Goal: Information Seeking & Learning: Check status

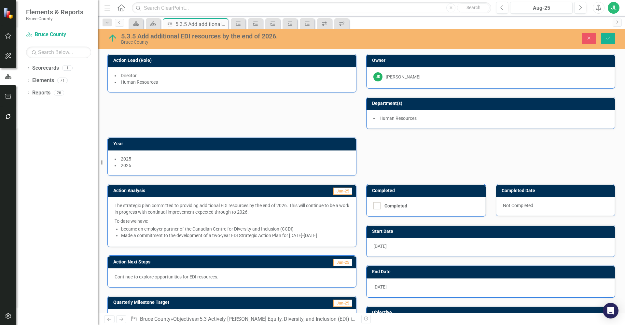
scroll to position [191, 0]
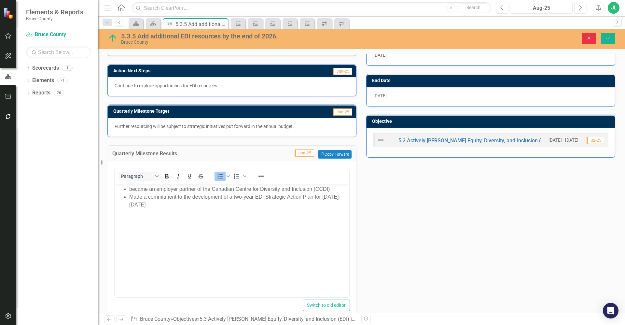
drag, startPoint x: 590, startPoint y: 41, endPoint x: 583, endPoint y: 51, distance: 12.8
click at [590, 41] on button "Close" at bounding box center [589, 38] width 14 height 11
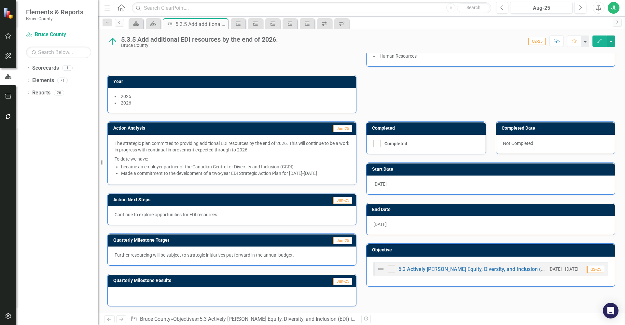
scroll to position [62, 0]
click at [370, 80] on div "Action Lead (Role) Director Human Resources Owner JR [PERSON_NAME] Department(s…" at bounding box center [362, 48] width 518 height 130
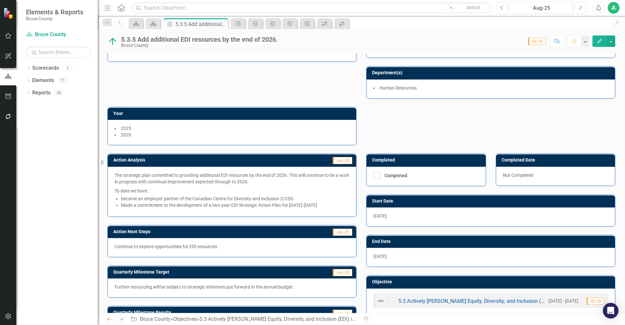
scroll to position [0, 0]
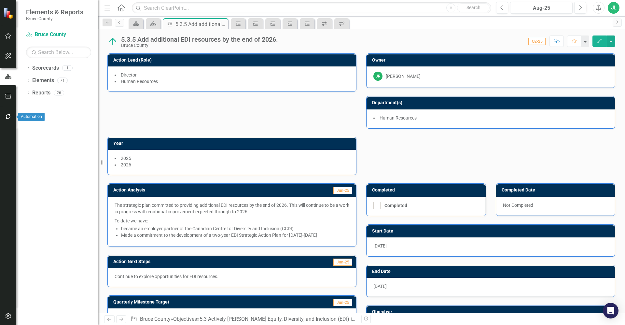
click at [9, 117] on icon "button" at bounding box center [8, 116] width 7 height 5
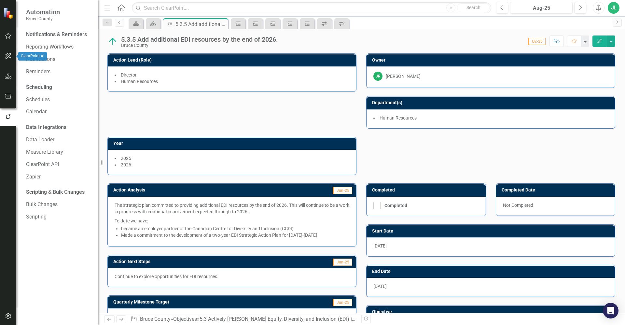
click at [7, 57] on icon "button" at bounding box center [8, 55] width 7 height 5
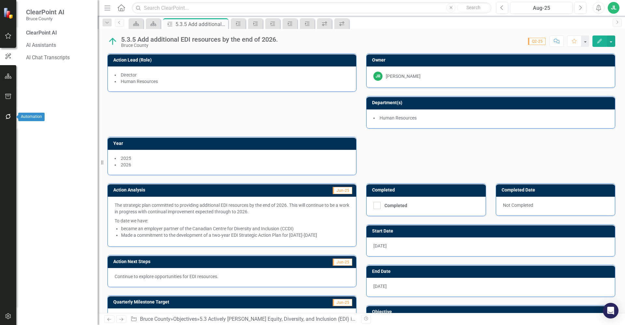
click at [10, 118] on icon "button" at bounding box center [8, 116] width 5 height 5
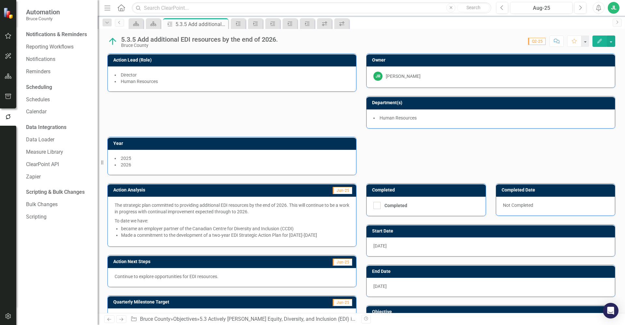
click at [297, 122] on div "Action Lead (Role) Director Human Resources Owner JR [PERSON_NAME] Department(s…" at bounding box center [362, 110] width 518 height 130
click at [58, 47] on link "Reporting Workflows" at bounding box center [58, 46] width 65 height 7
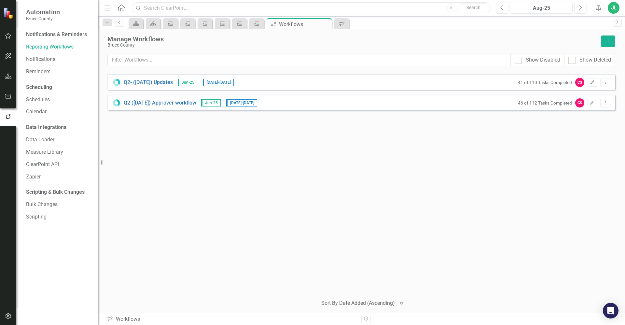
click at [411, 6] on input "text" at bounding box center [311, 7] width 359 height 11
click at [389, 139] on div "Q2- ([DATE]) Updates Jun-25 [DATE] - [DATE] 41 of 110 Tasks Completed CS Edit D…" at bounding box center [361, 182] width 508 height 216
click at [164, 83] on link "Q2- ([DATE]) Updates" at bounding box center [148, 82] width 49 height 7
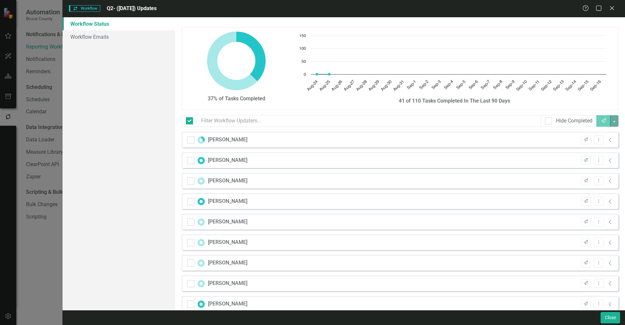
checkbox input "false"
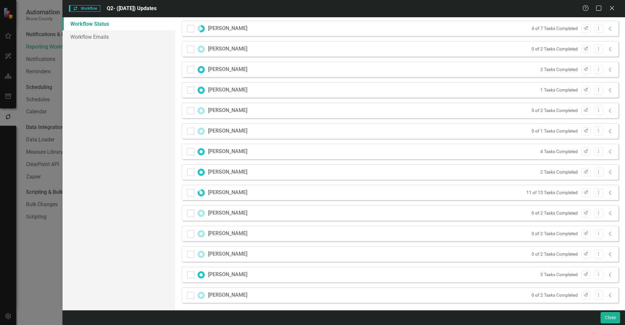
scroll to position [442, 0]
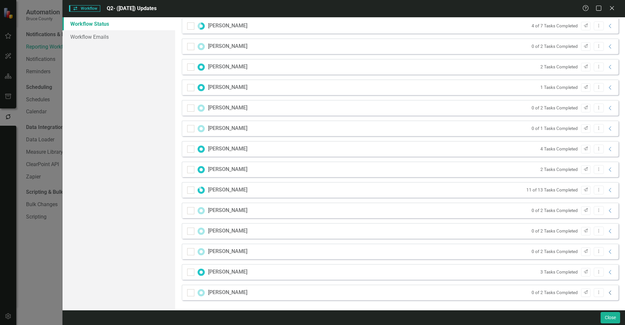
click at [607, 293] on icon "Collapse" at bounding box center [610, 292] width 7 height 5
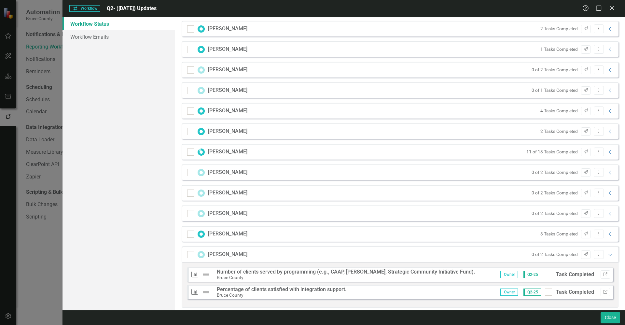
scroll to position [488, 0]
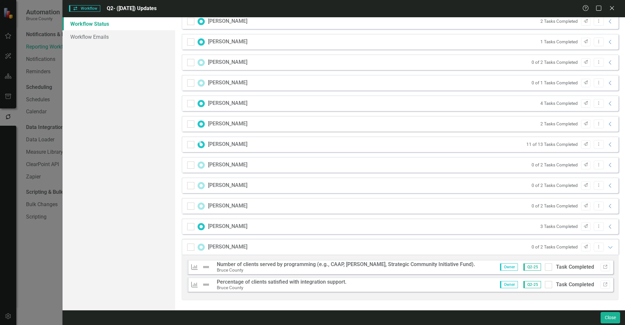
click at [223, 264] on strong "Number of clients served by programming (e.g., CAAP, [PERSON_NAME], Strategic C…" at bounding box center [346, 264] width 258 height 6
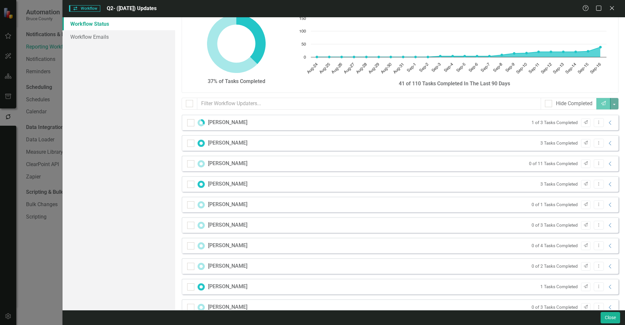
scroll to position [0, 0]
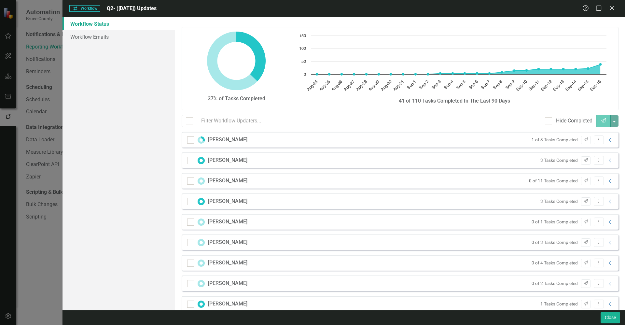
click at [128, 110] on div "Workflow Status Workflow Emails" at bounding box center [119, 163] width 113 height 293
click at [134, 106] on div "Workflow Status Workflow Emails" at bounding box center [119, 163] width 113 height 293
click at [116, 33] on link "Workflow Emails" at bounding box center [119, 36] width 113 height 13
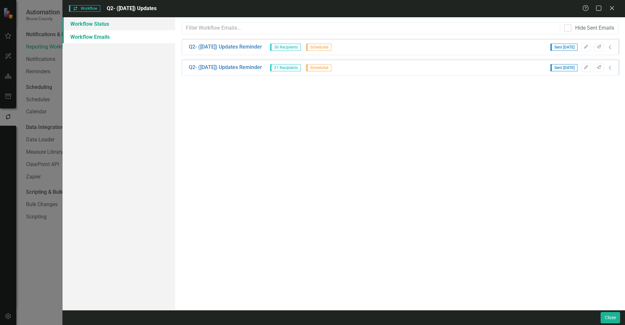
click at [118, 25] on link "Workflow Status" at bounding box center [119, 23] width 113 height 13
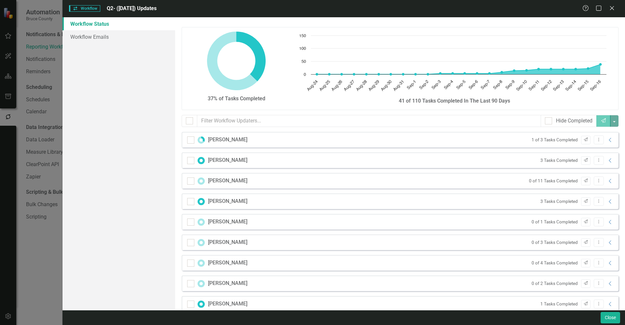
click at [110, 69] on div "Workflow Status Workflow Emails" at bounding box center [119, 163] width 113 height 293
click at [613, 8] on icon at bounding box center [611, 8] width 5 height 5
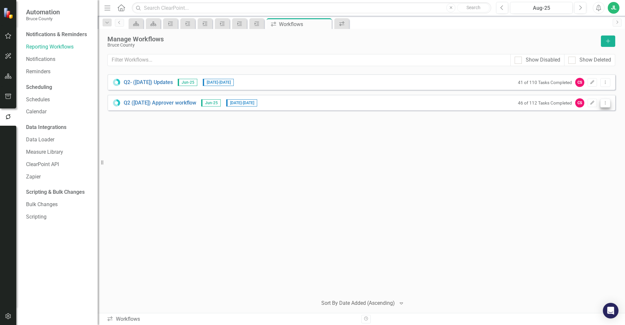
click at [602, 104] on button "Dropdown Menu" at bounding box center [605, 103] width 10 height 9
click at [569, 110] on link "Preview Preview Workflow" at bounding box center [580, 114] width 60 height 12
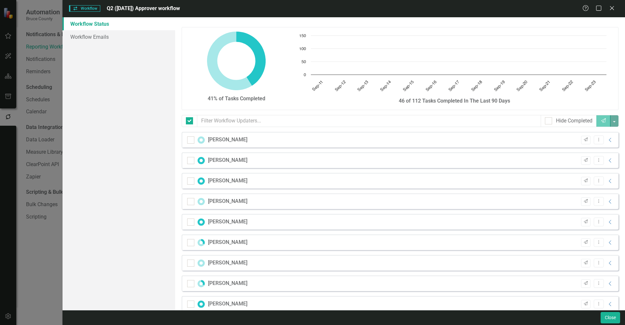
checkbox input "false"
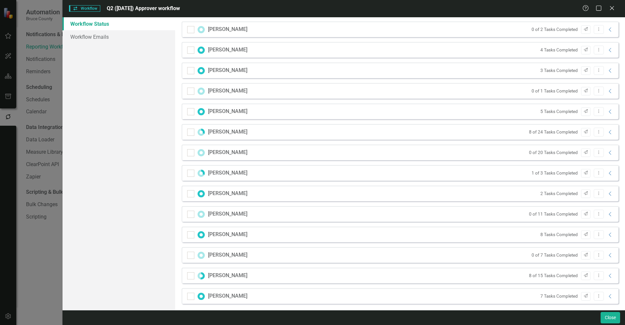
scroll to position [114, 0]
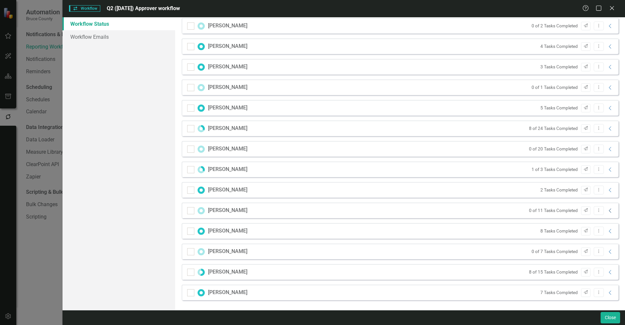
click at [607, 208] on icon "Collapse" at bounding box center [610, 210] width 7 height 5
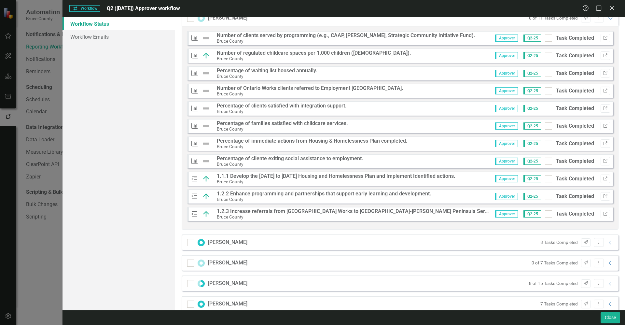
scroll to position [236, 0]
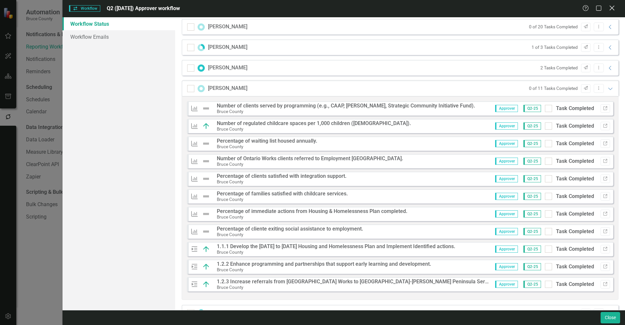
click at [611, 6] on icon "Close" at bounding box center [612, 8] width 8 height 6
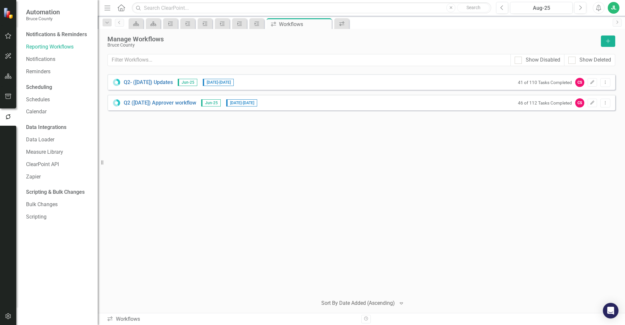
click at [200, 148] on div "Q2- ([DATE]) Updates Jun-25 [DATE] - [DATE] 41 of 110 Tasks Completed CS Edit D…" at bounding box center [361, 182] width 508 height 216
click at [605, 104] on icon "Dropdown Menu" at bounding box center [606, 103] width 6 height 4
click at [573, 114] on link "Preview Preview Workflow" at bounding box center [580, 114] width 60 height 12
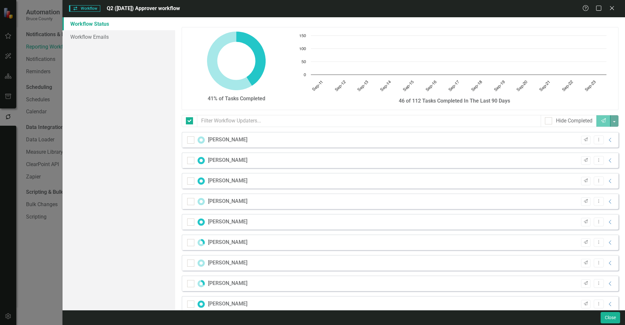
checkbox input "false"
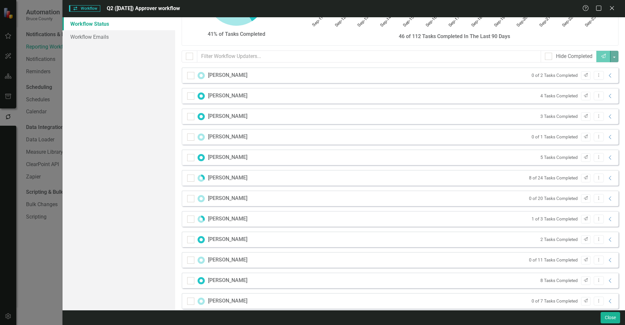
scroll to position [65, 0]
click at [607, 179] on icon "Collapse" at bounding box center [610, 177] width 7 height 5
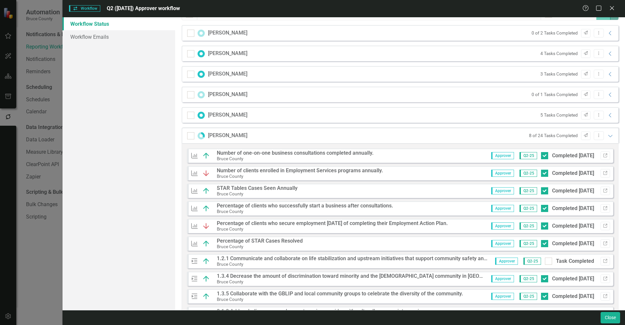
scroll to position [90, 0]
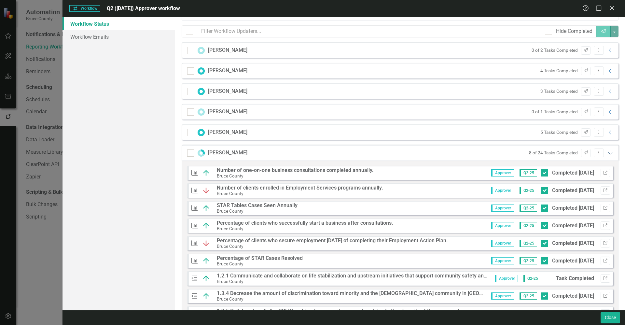
click at [607, 152] on icon "Expanded" at bounding box center [610, 152] width 7 height 5
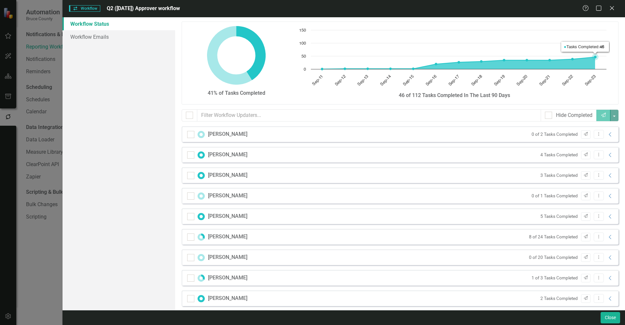
scroll to position [8, 0]
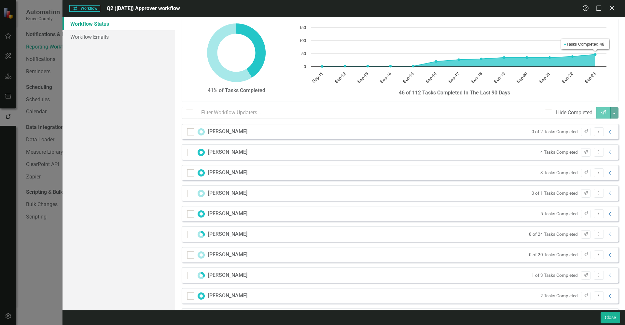
click at [611, 6] on icon "Close" at bounding box center [612, 8] width 8 height 6
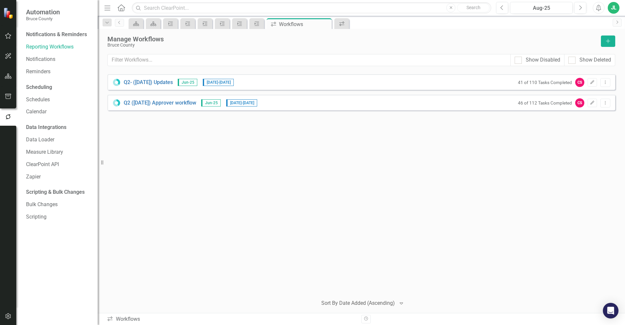
click at [426, 128] on div "Q2- ([DATE]) Updates Jun-25 [DATE] - [DATE] 41 of 110 Tasks Completed CS Edit D…" at bounding box center [361, 182] width 508 height 216
click at [604, 84] on icon "Dropdown Menu" at bounding box center [606, 82] width 6 height 4
click at [577, 96] on link "Preview Preview Workflow" at bounding box center [580, 93] width 60 height 12
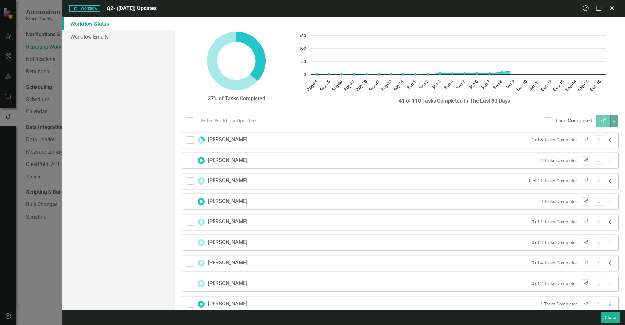
checkbox input "false"
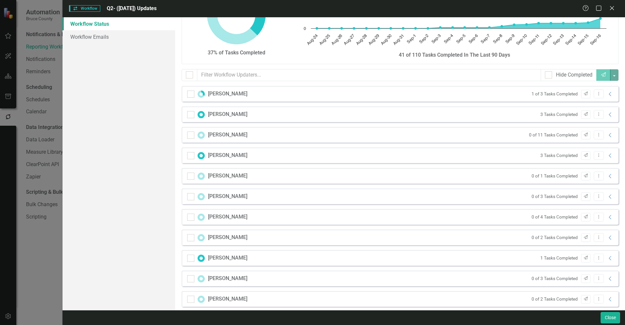
scroll to position [24, 0]
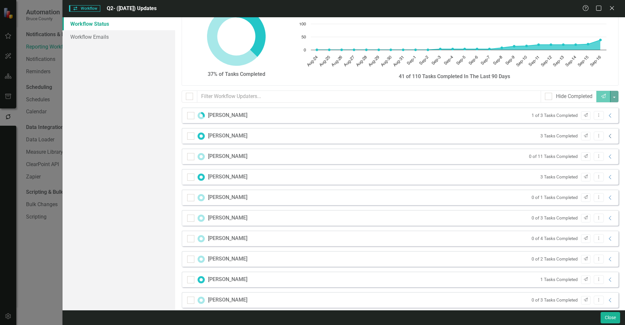
click at [608, 136] on icon "Collapse" at bounding box center [610, 135] width 7 height 5
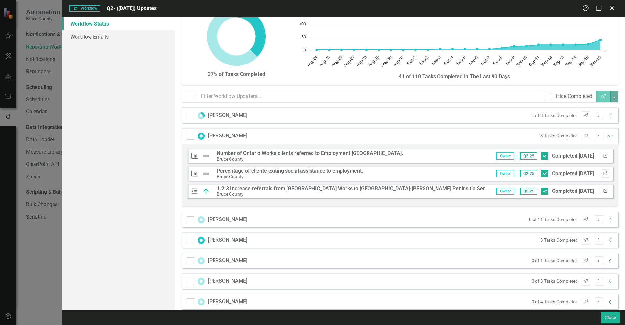
click at [603, 192] on icon "Link" at bounding box center [605, 191] width 5 height 4
click at [160, 126] on div "Workflow Status Workflow Emails" at bounding box center [119, 163] width 113 height 293
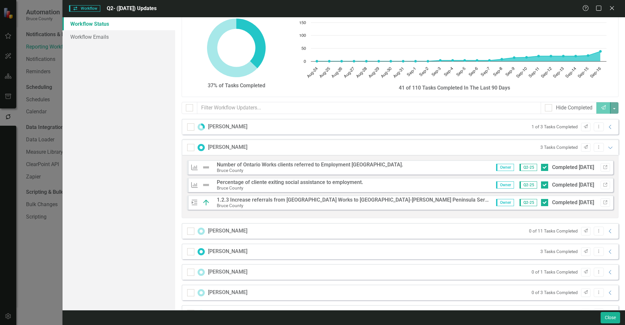
scroll to position [0, 0]
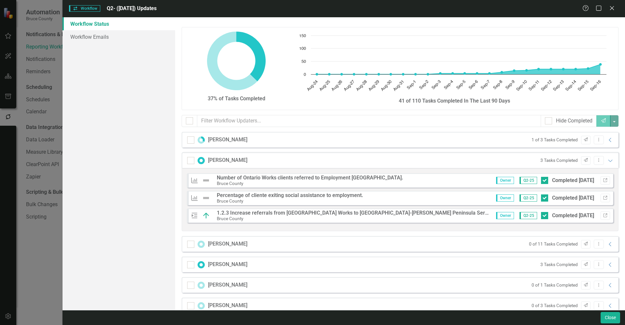
click at [354, 215] on strong "1.2.3 Increase referrals from [GEOGRAPHIC_DATA] Works to [GEOGRAPHIC_DATA]-[PER…" at bounding box center [458, 213] width 483 height 6
click at [603, 216] on icon "Link" at bounding box center [605, 216] width 5 height 4
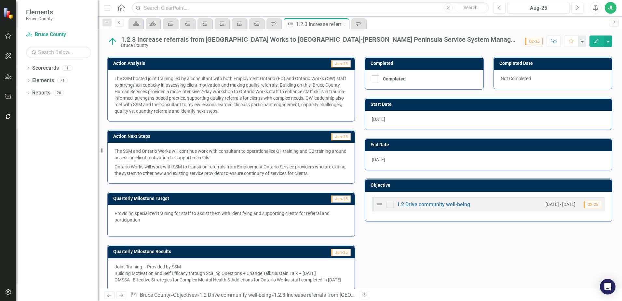
scroll to position [160, 0]
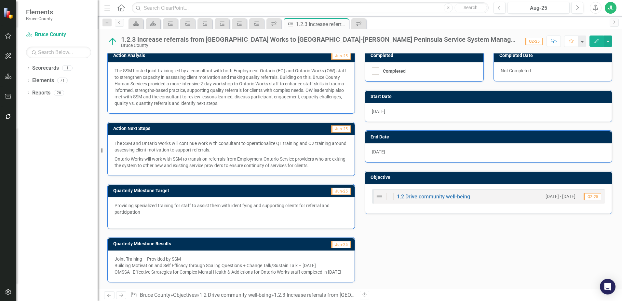
click at [401, 244] on div "Action Analysis Jun-25 The SSM hosted joint training led by a consultant with b…" at bounding box center [360, 162] width 515 height 242
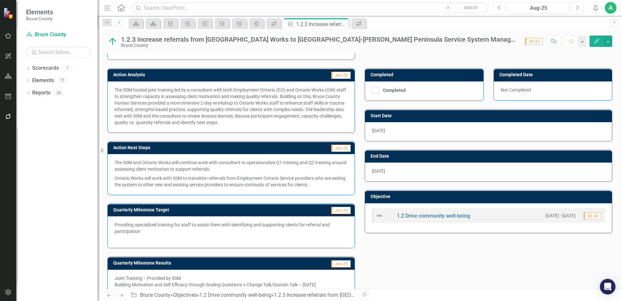
scroll to position [136, 0]
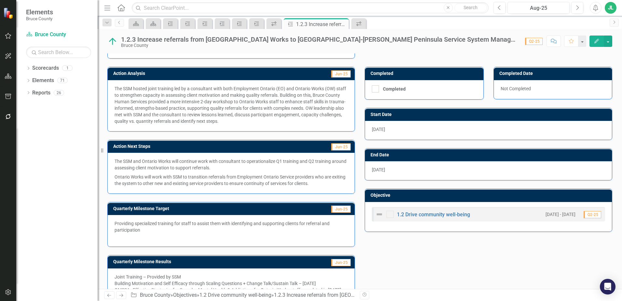
drag, startPoint x: 193, startPoint y: 158, endPoint x: 124, endPoint y: 147, distance: 70.5
click at [193, 158] on p "The SSM and Ontario Works will continue work with consultant to operationalize …" at bounding box center [231, 165] width 233 height 14
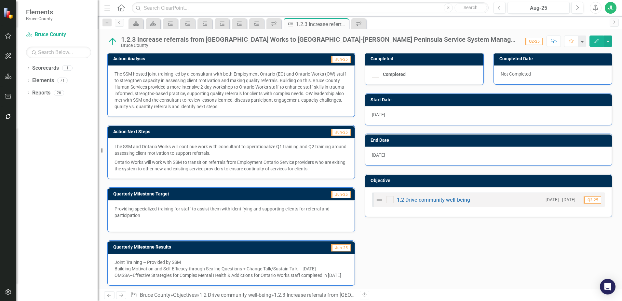
scroll to position [160, 0]
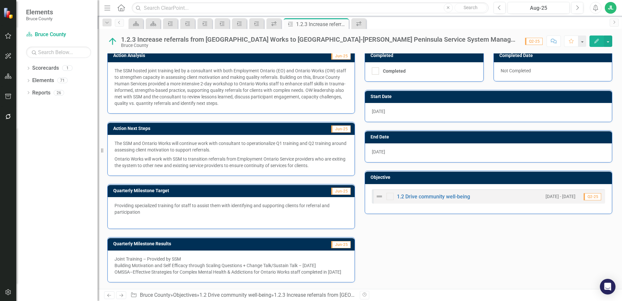
click at [211, 272] on div "OMSSA–Effective Strategies for Complex Mental Health & Addictions for Ontario W…" at bounding box center [231, 272] width 233 height 7
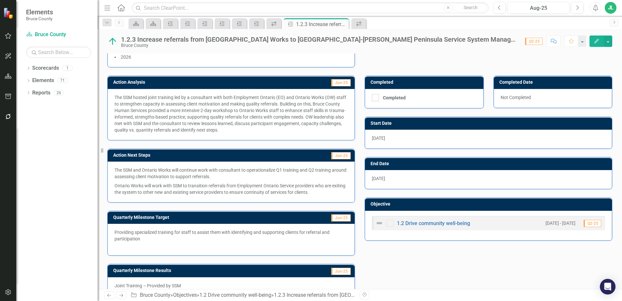
scroll to position [111, 0]
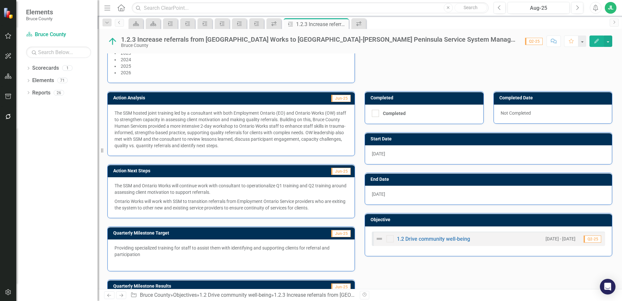
click at [181, 115] on p "The SSM hosted joint training led by a consultant with both Employment Ontario …" at bounding box center [231, 129] width 233 height 39
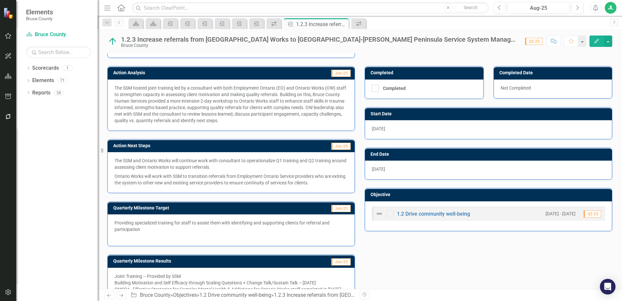
scroll to position [152, 0]
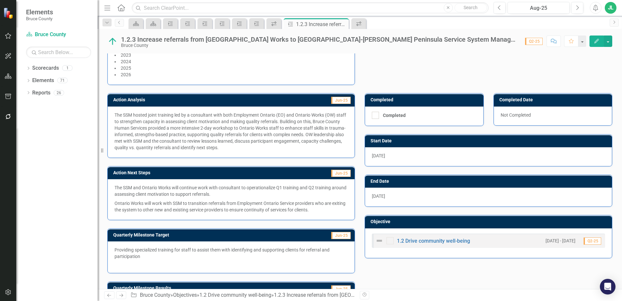
scroll to position [111, 0]
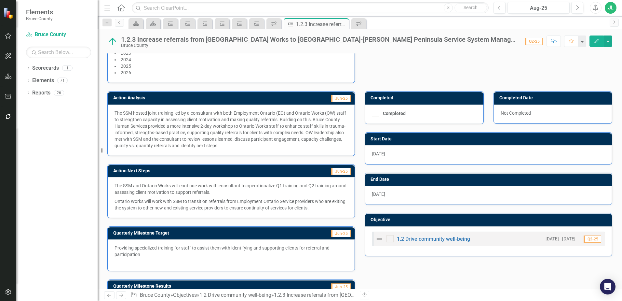
click at [284, 140] on p "The SSM hosted joint training led by a consultant with both Employment Ontario …" at bounding box center [231, 129] width 233 height 39
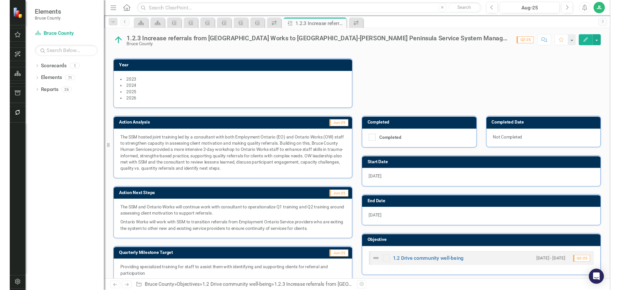
scroll to position [0, 0]
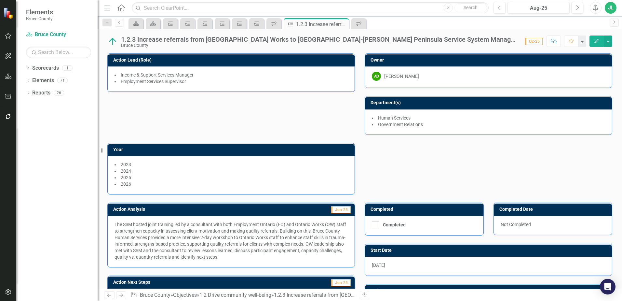
click at [350, 110] on div "Action Lead (Role) Income & Support Services Manager Employment Services Superv…" at bounding box center [360, 119] width 515 height 149
